Goal: Check status: Check status

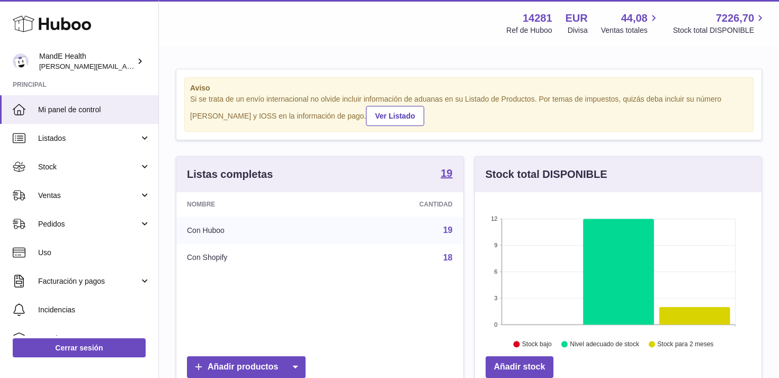
scroll to position [165, 286]
click at [52, 107] on span "Mi panel de control" at bounding box center [94, 110] width 112 height 10
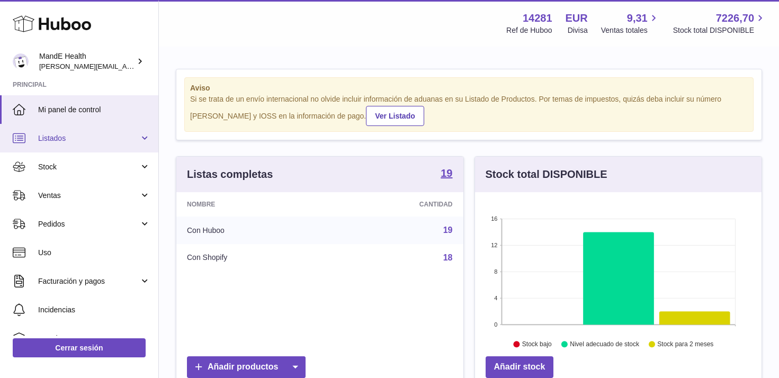
click at [65, 141] on span "Listados" at bounding box center [88, 138] width 101 height 10
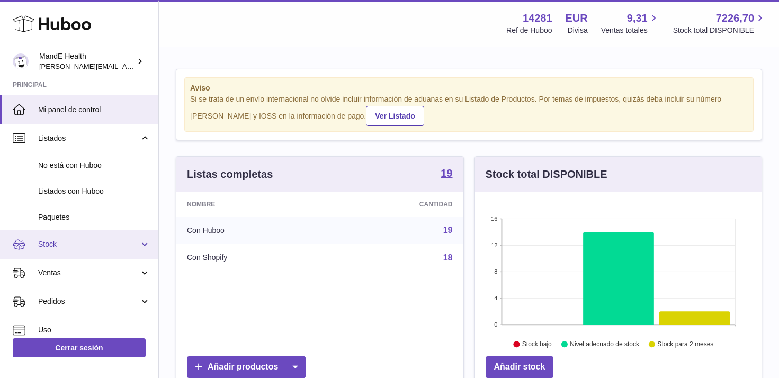
click at [63, 240] on span "Stock" at bounding box center [88, 244] width 101 height 10
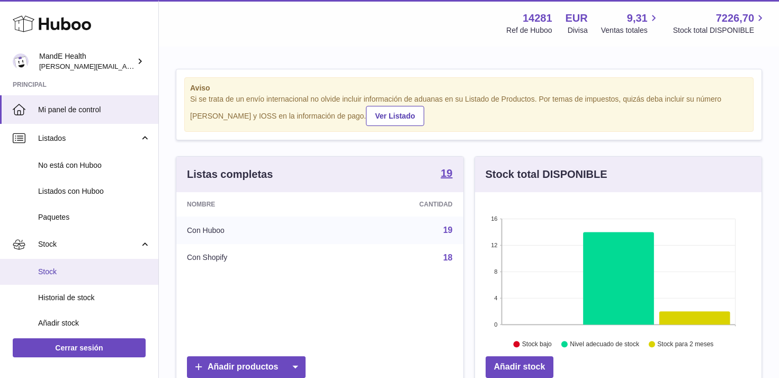
click at [62, 274] on span "Stock" at bounding box center [94, 272] width 112 height 10
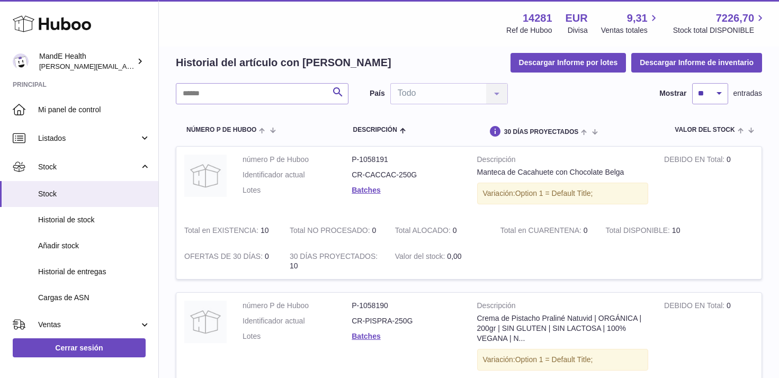
scroll to position [47, 0]
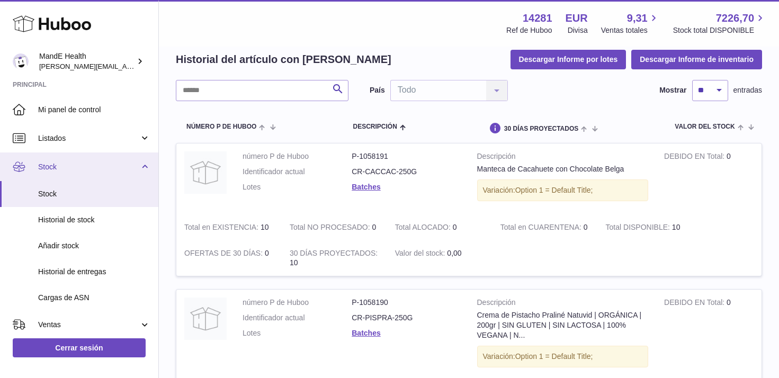
click at [71, 166] on span "Stock" at bounding box center [88, 167] width 101 height 10
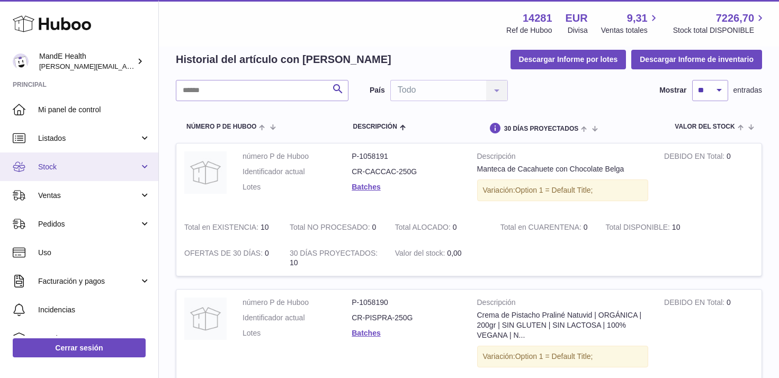
click at [77, 160] on link "Stock" at bounding box center [79, 166] width 158 height 29
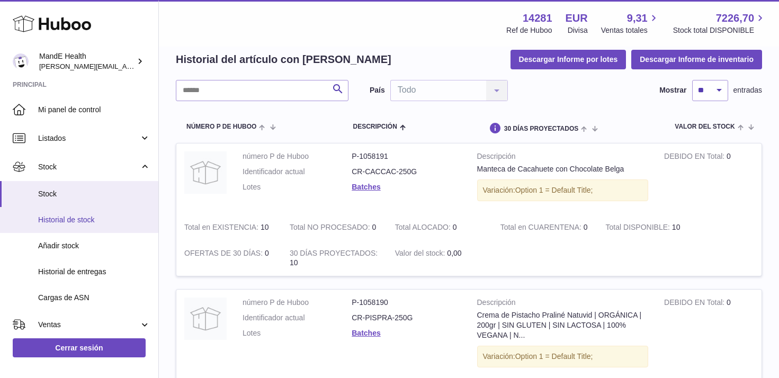
scroll to position [26, 0]
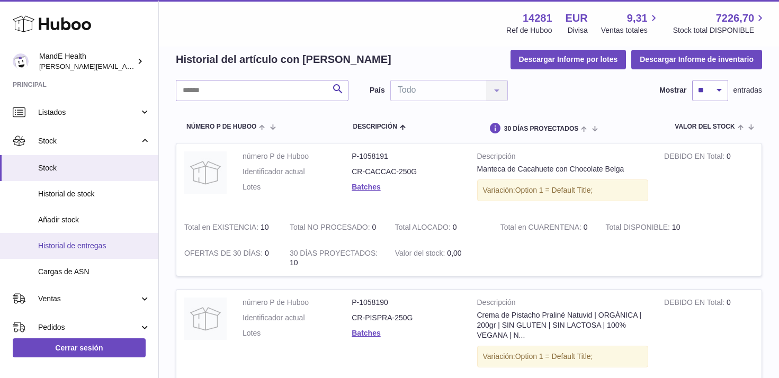
click at [69, 241] on span "Historial de entregas" at bounding box center [94, 246] width 112 height 10
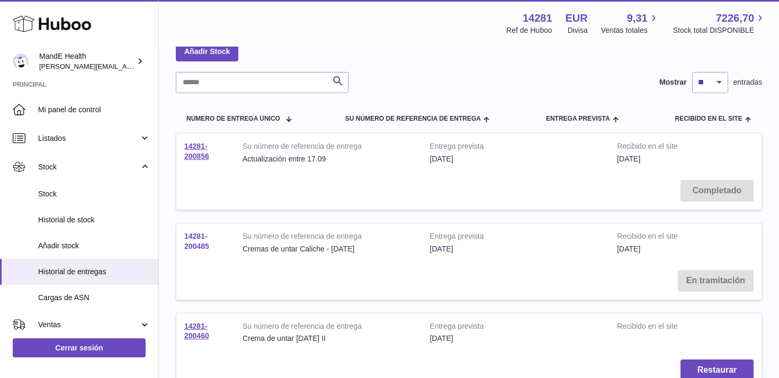
scroll to position [74, 0]
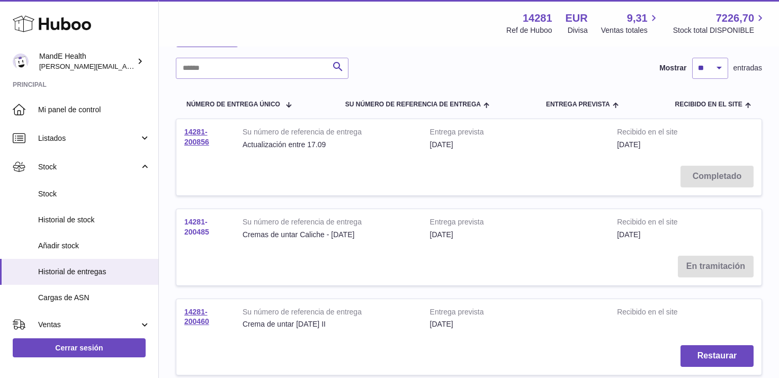
click at [194, 225] on link "14281-200485" at bounding box center [196, 227] width 25 height 19
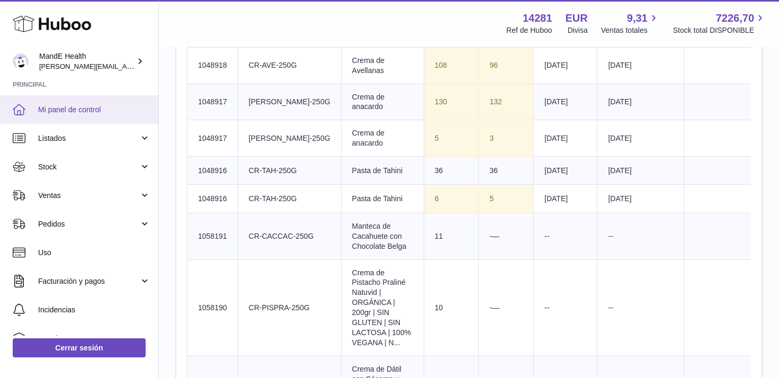
scroll to position [730, 0]
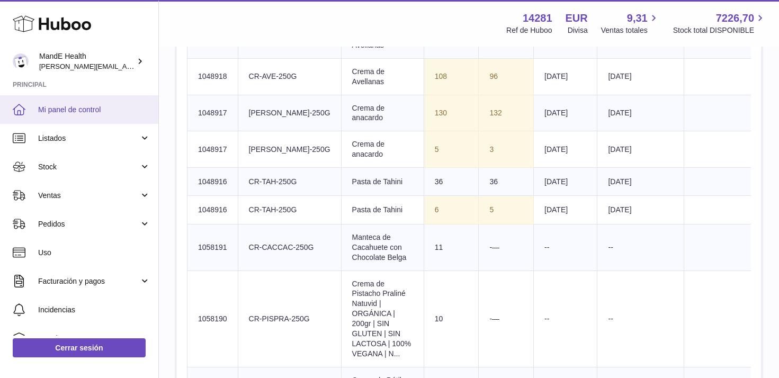
click at [89, 107] on span "Mi panel de control" at bounding box center [94, 110] width 112 height 10
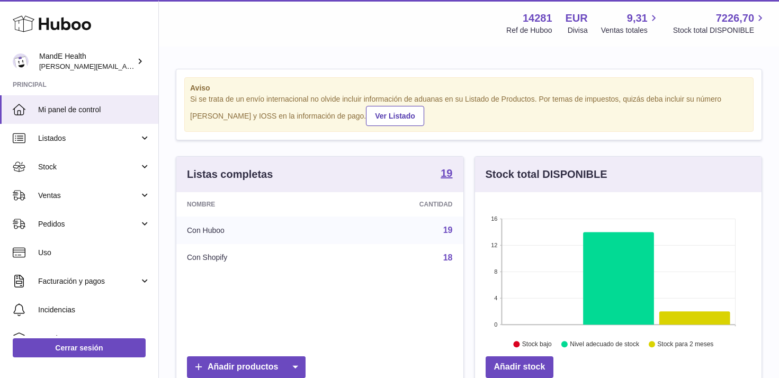
scroll to position [165, 286]
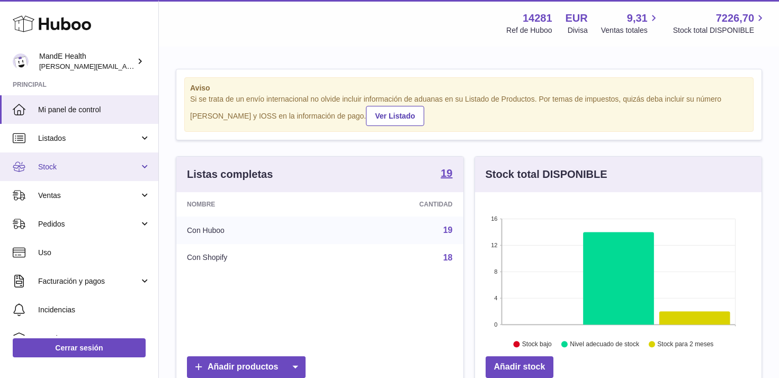
click at [77, 163] on span "Stock" at bounding box center [88, 167] width 101 height 10
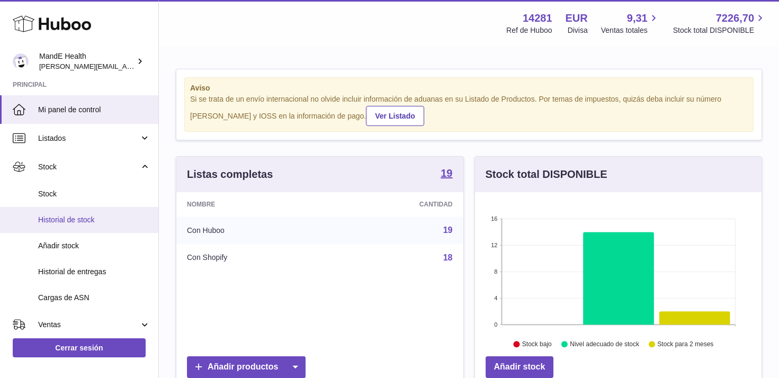
click at [79, 221] on span "Historial de stock" at bounding box center [94, 220] width 112 height 10
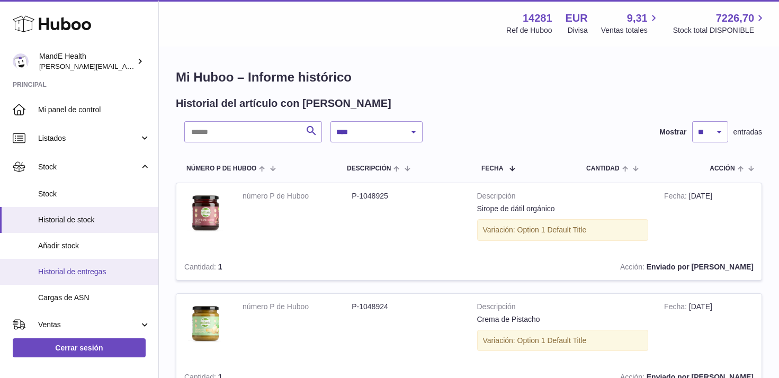
click at [70, 270] on span "Historial de entregas" at bounding box center [94, 272] width 112 height 10
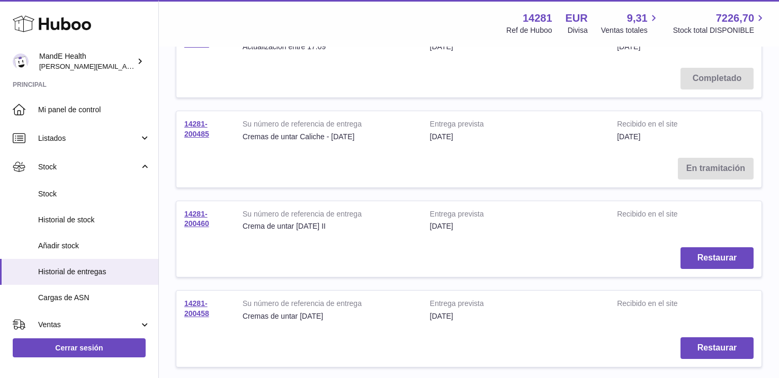
scroll to position [184, 0]
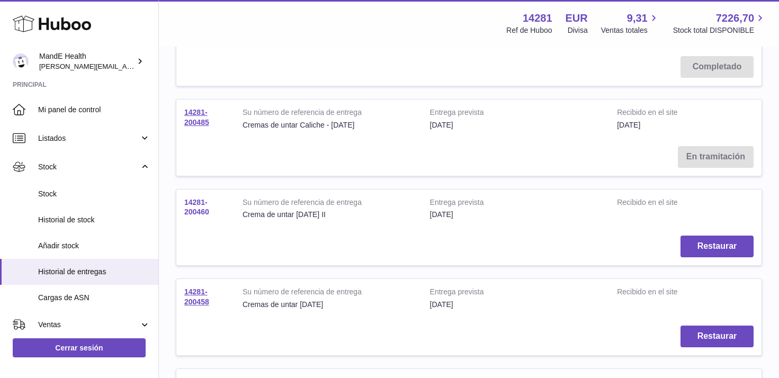
click at [192, 214] on link "14281-200460" at bounding box center [196, 207] width 25 height 19
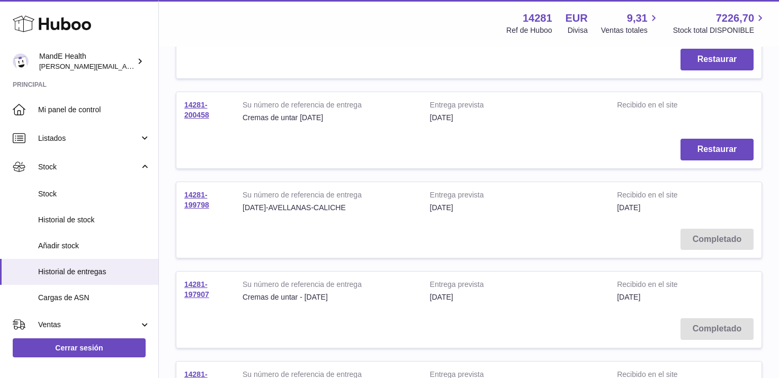
scroll to position [371, 0]
click at [194, 202] on link "14281-199798" at bounding box center [196, 199] width 25 height 19
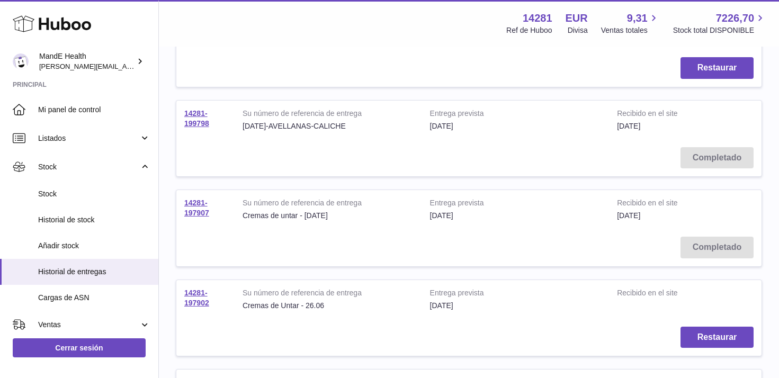
scroll to position [448, 0]
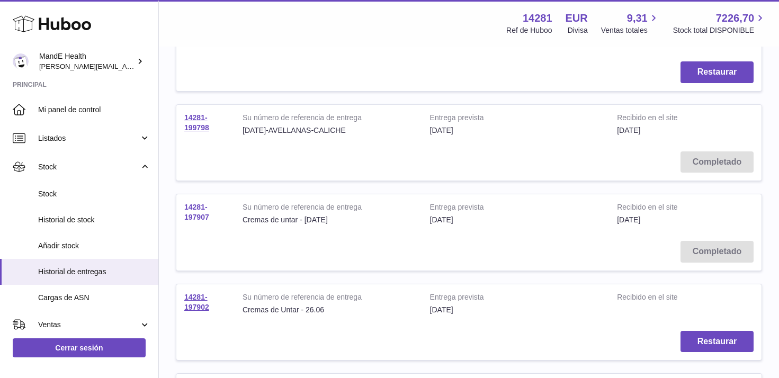
click at [195, 205] on link "14281-197907" at bounding box center [196, 212] width 25 height 19
